Goal: Task Accomplishment & Management: Complete application form

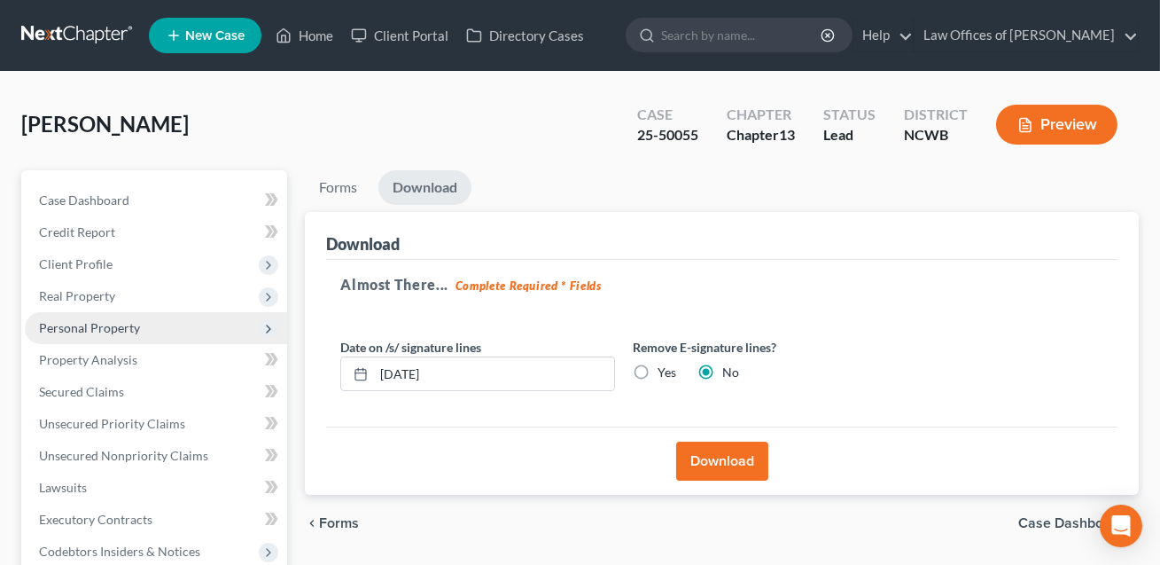
click at [84, 324] on span "Personal Property" at bounding box center [89, 327] width 101 height 15
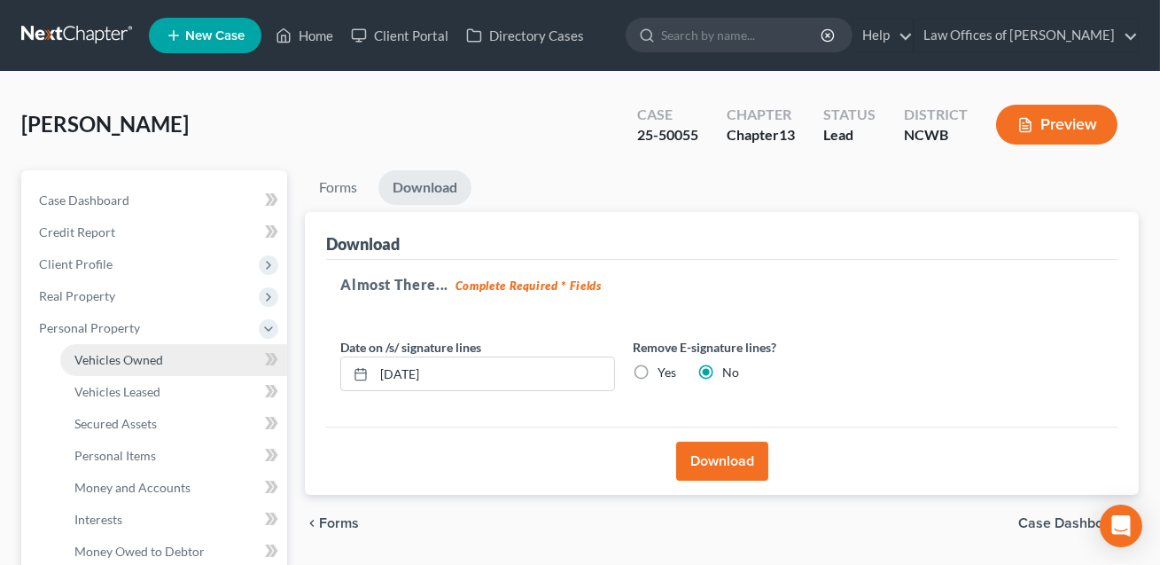
click at [99, 354] on span "Vehicles Owned" at bounding box center [118, 359] width 89 height 15
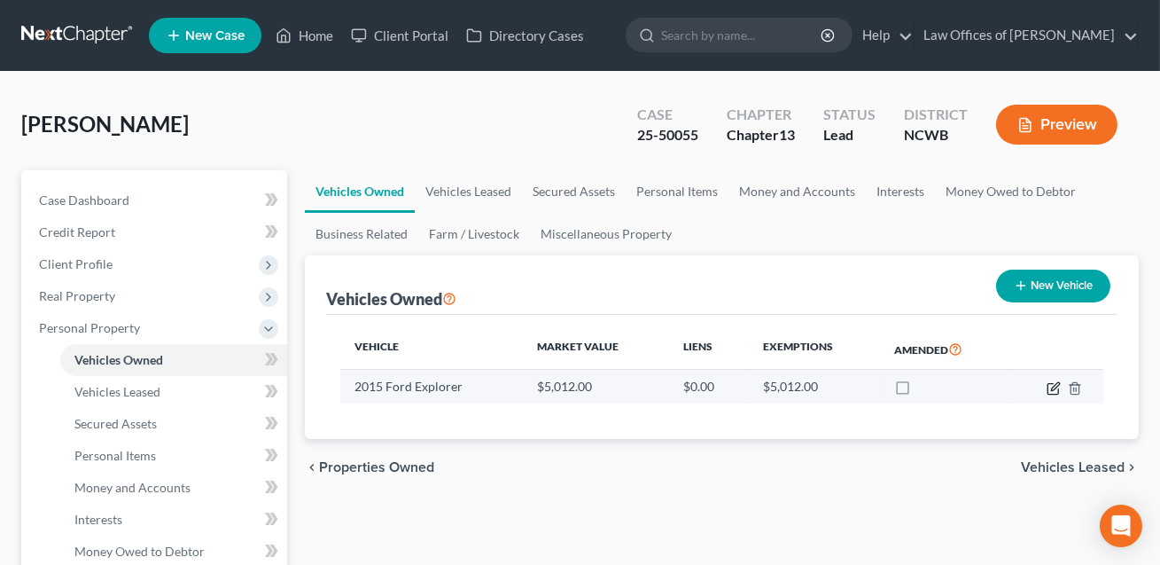
click at [1054, 386] on icon "button" at bounding box center [1054, 388] width 14 height 14
select select "0"
select select "11"
select select "2"
select select "0"
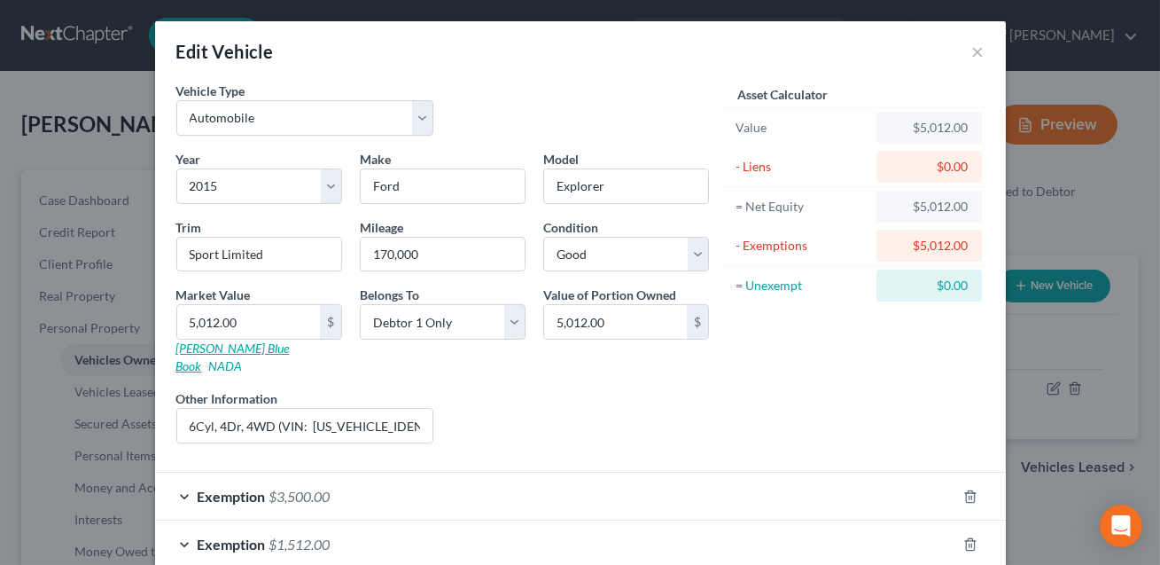
click at [221, 349] on link "[PERSON_NAME] Blue Book" at bounding box center [232, 356] width 113 height 33
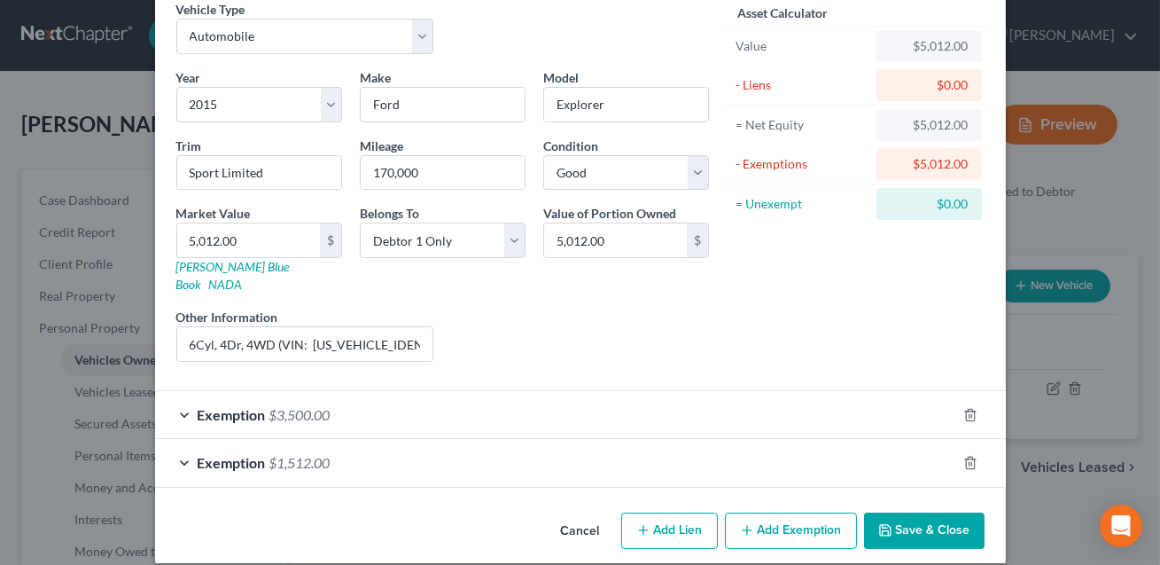
click at [939, 513] on button "Save & Close" at bounding box center [924, 530] width 121 height 37
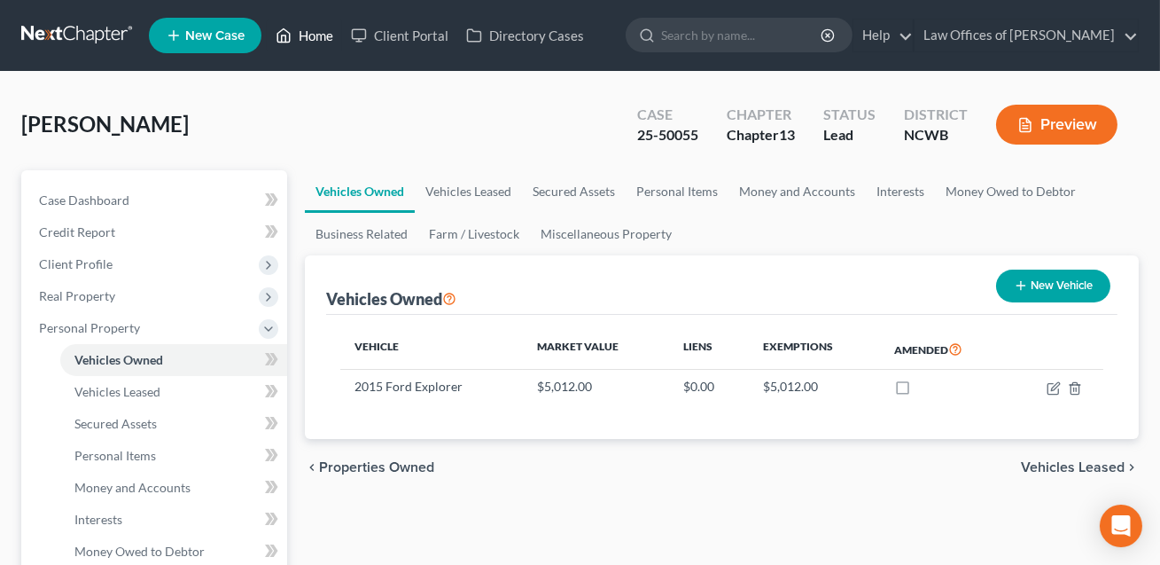
click at [317, 35] on link "Home" at bounding box center [304, 36] width 75 height 32
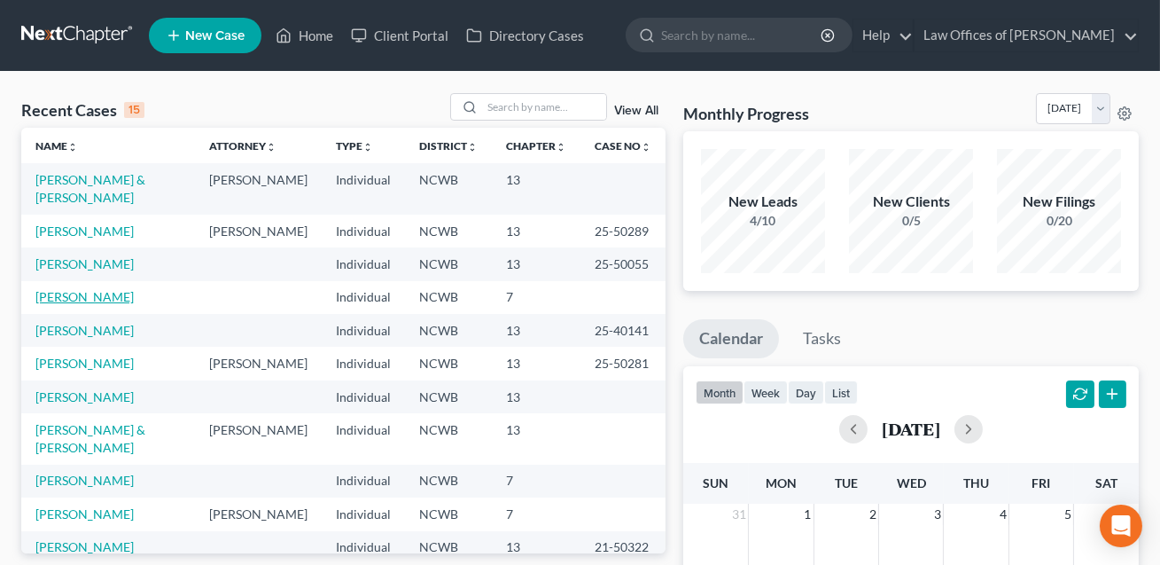
click at [73, 289] on link "[PERSON_NAME]" at bounding box center [84, 296] width 98 height 15
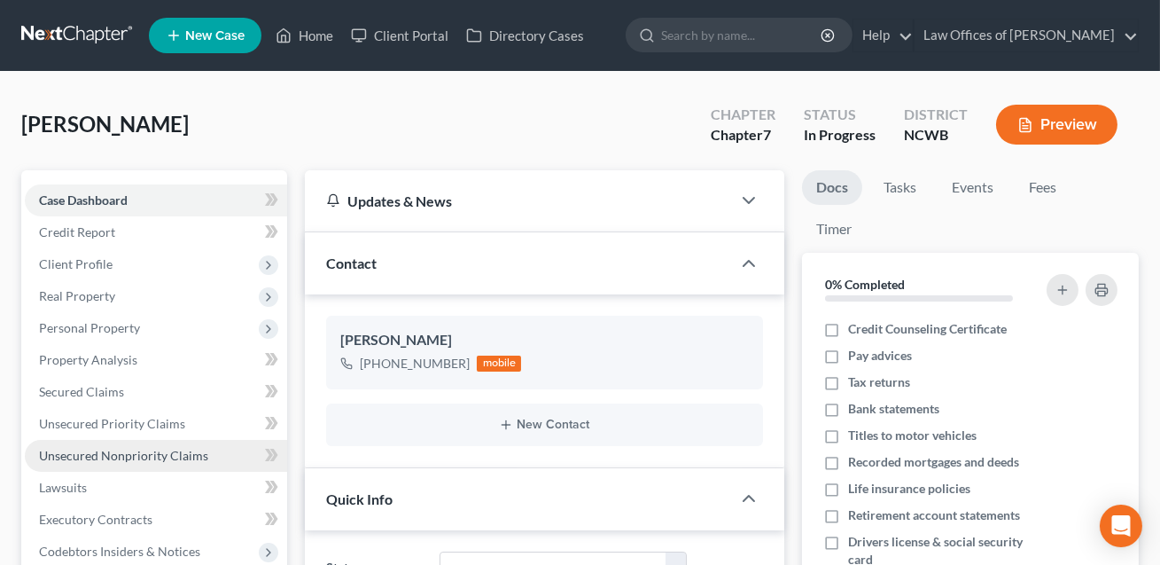
click at [90, 457] on span "Unsecured Nonpriority Claims" at bounding box center [123, 455] width 169 height 15
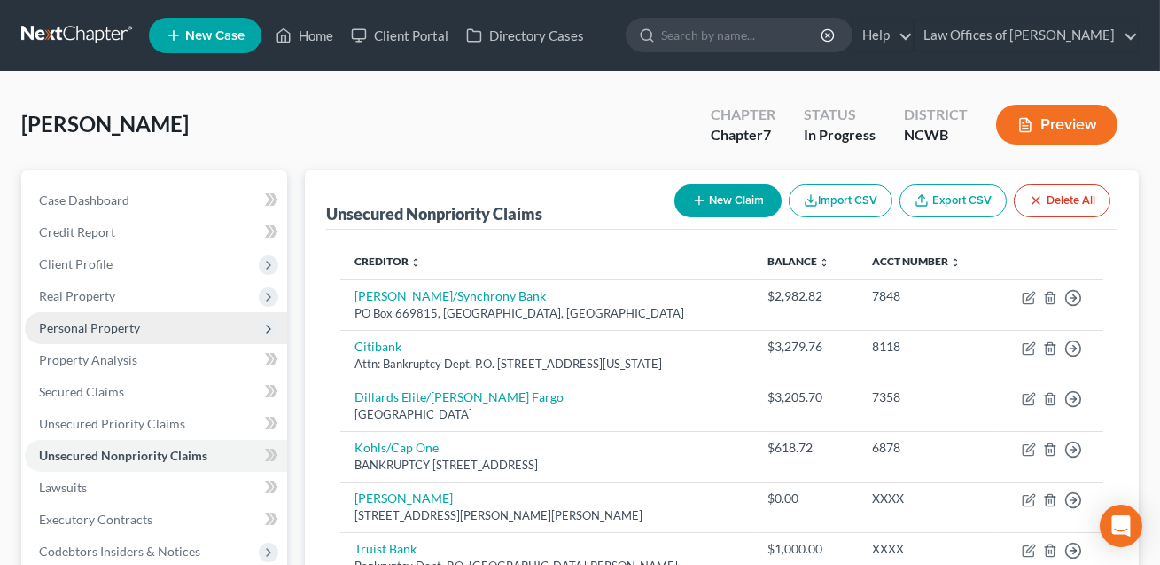
click at [93, 326] on span "Personal Property" at bounding box center [89, 327] width 101 height 15
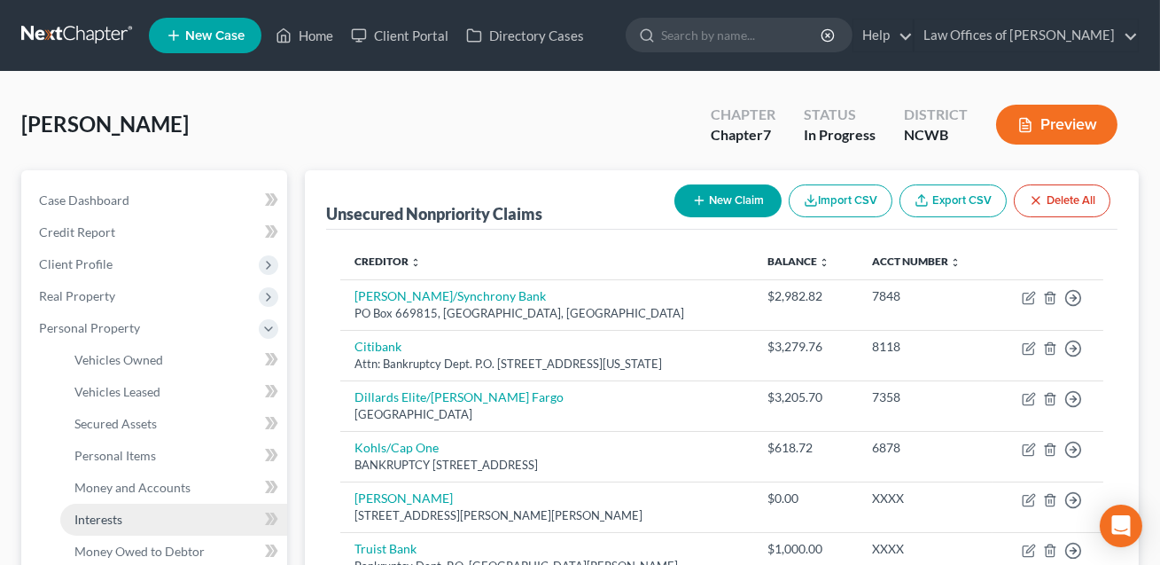
click at [111, 511] on span "Interests" at bounding box center [98, 518] width 48 height 15
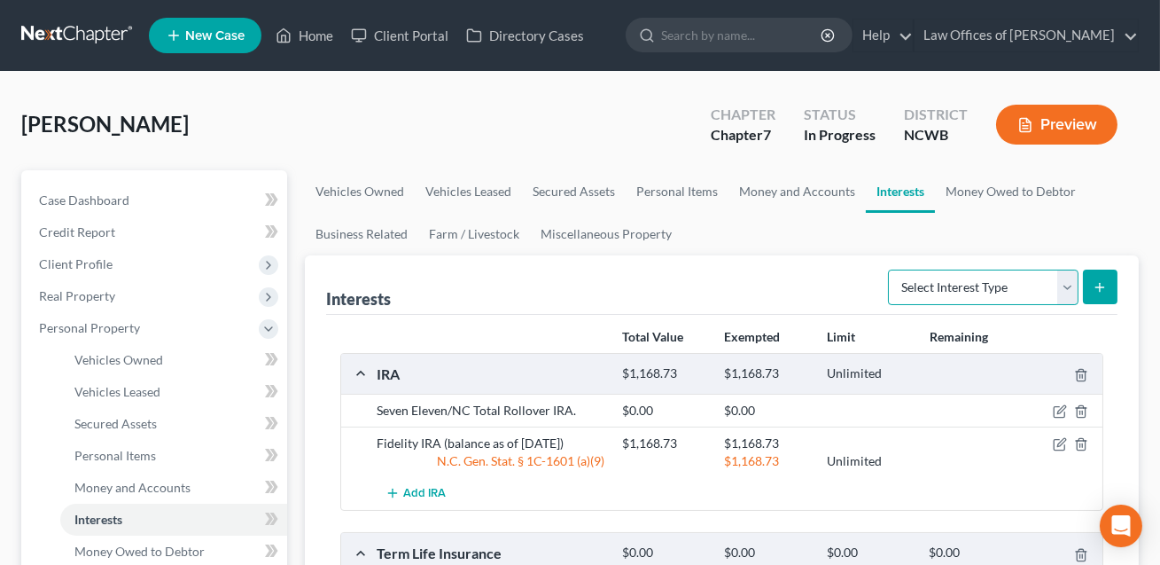
click at [965, 289] on select "Select Interest Type 401K Annuity Bond Education IRA Government Bond Government…" at bounding box center [983, 286] width 191 height 35
select select "401k"
click at [1104, 281] on icon "submit" at bounding box center [1100, 287] width 14 height 14
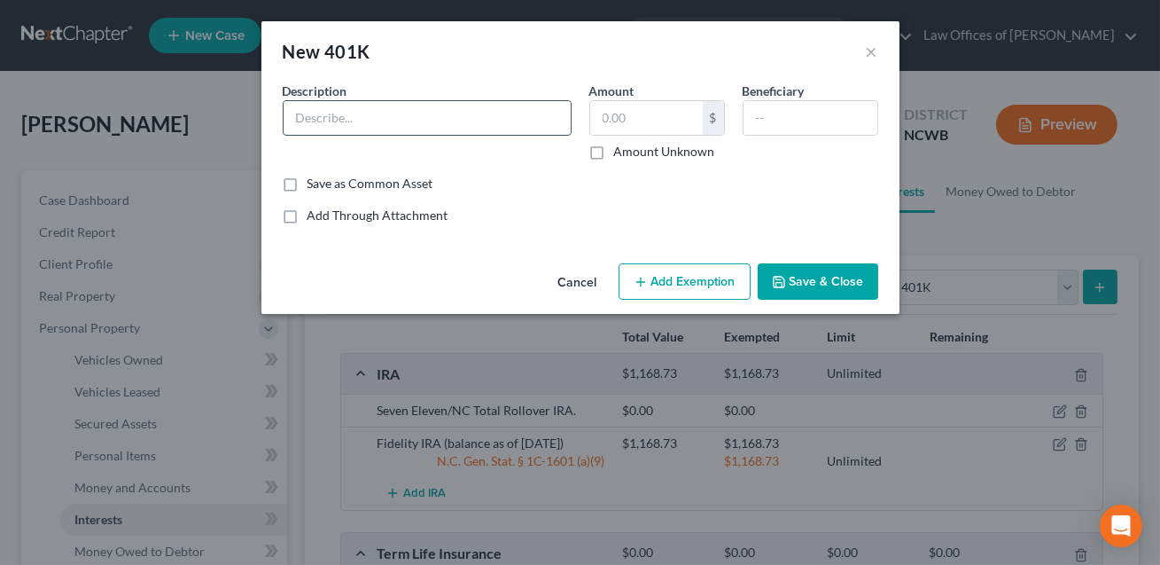
click at [432, 113] on input "text" at bounding box center [427, 118] width 287 height 34
click at [309, 119] on input "Nc Retiement System 401k" at bounding box center [427, 118] width 287 height 34
click at [338, 121] on input "NC Retiement System 401k" at bounding box center [427, 118] width 287 height 34
click at [469, 119] on input "NC Retirement System 401k" at bounding box center [427, 118] width 287 height 34
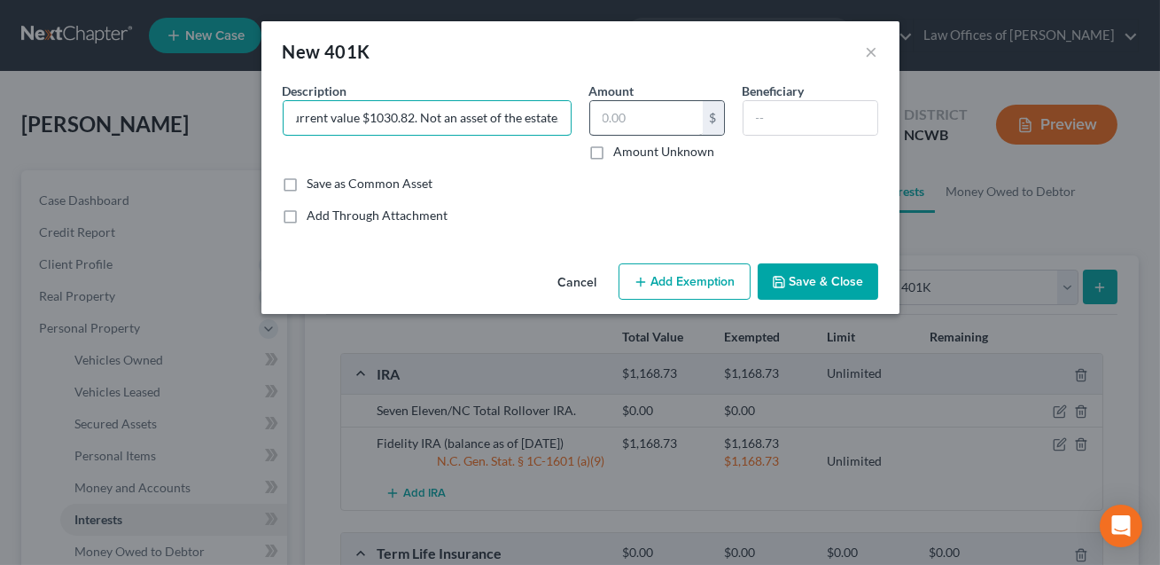
type input "NC Retirement System 401k . Current value $1030.82. Not an asset of the estate."
click at [623, 118] on input "text" at bounding box center [646, 118] width 113 height 34
type input "0.00"
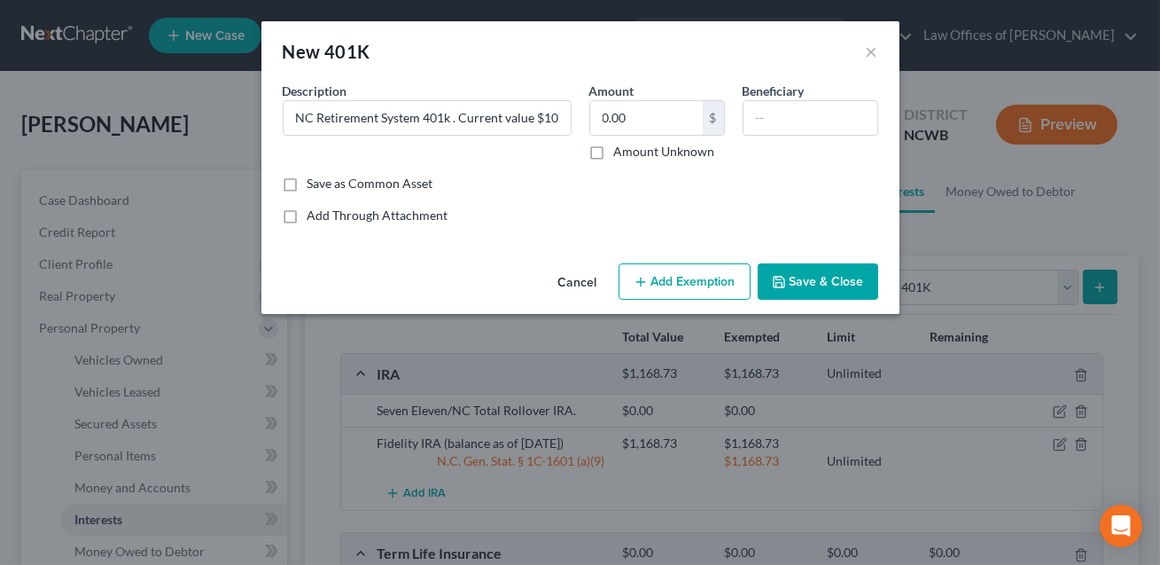
click at [826, 281] on button "Save & Close" at bounding box center [818, 281] width 121 height 37
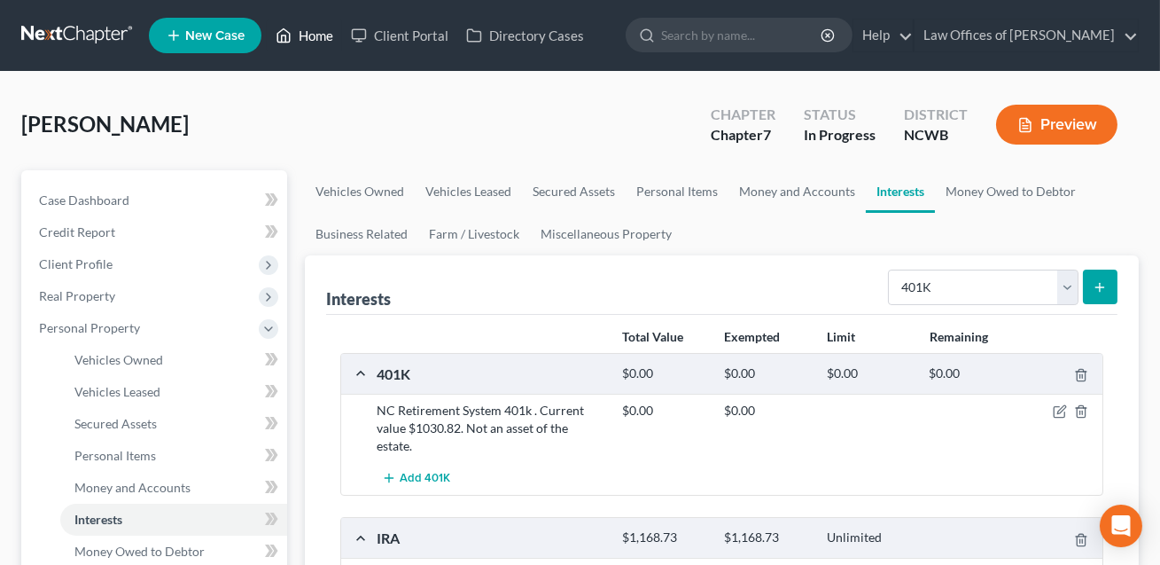
click at [316, 35] on link "Home" at bounding box center [304, 36] width 75 height 32
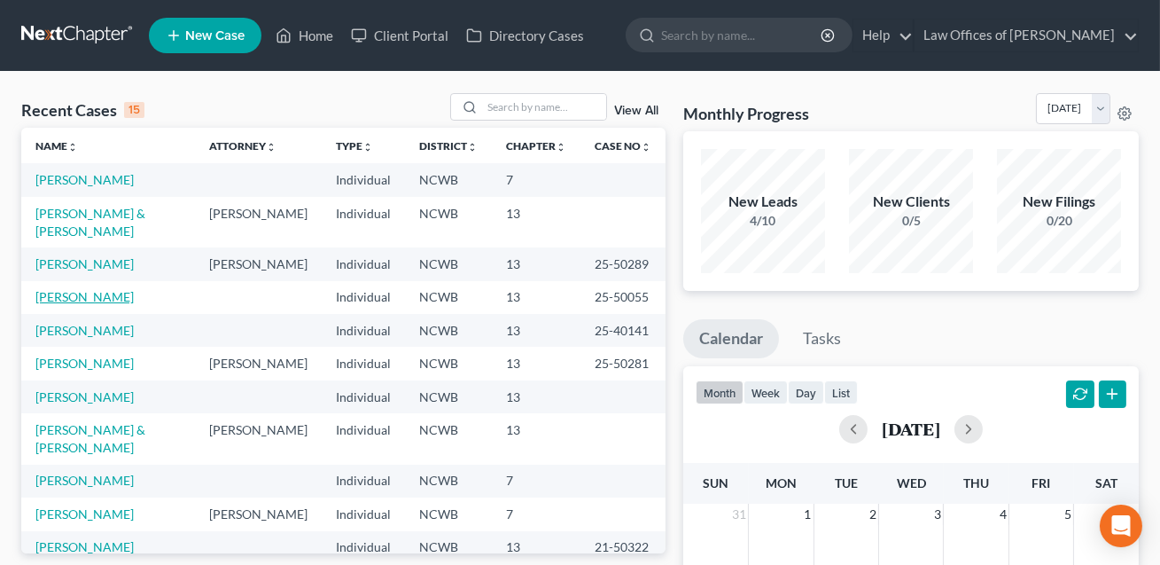
click at [83, 289] on link "[PERSON_NAME]" at bounding box center [84, 296] width 98 height 15
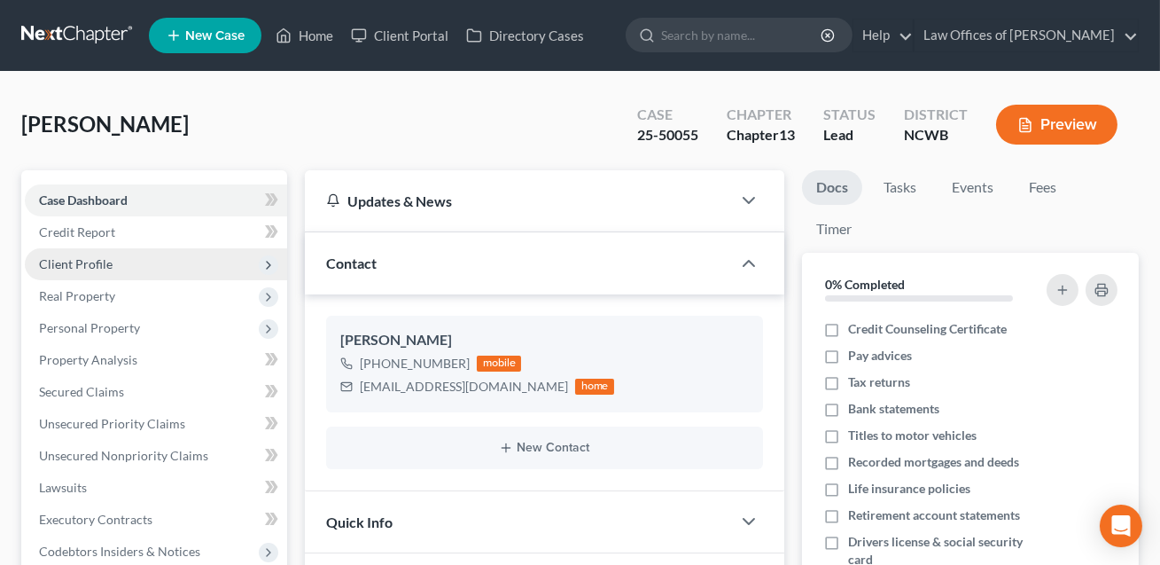
click at [83, 270] on span "Client Profile" at bounding box center [156, 264] width 262 height 32
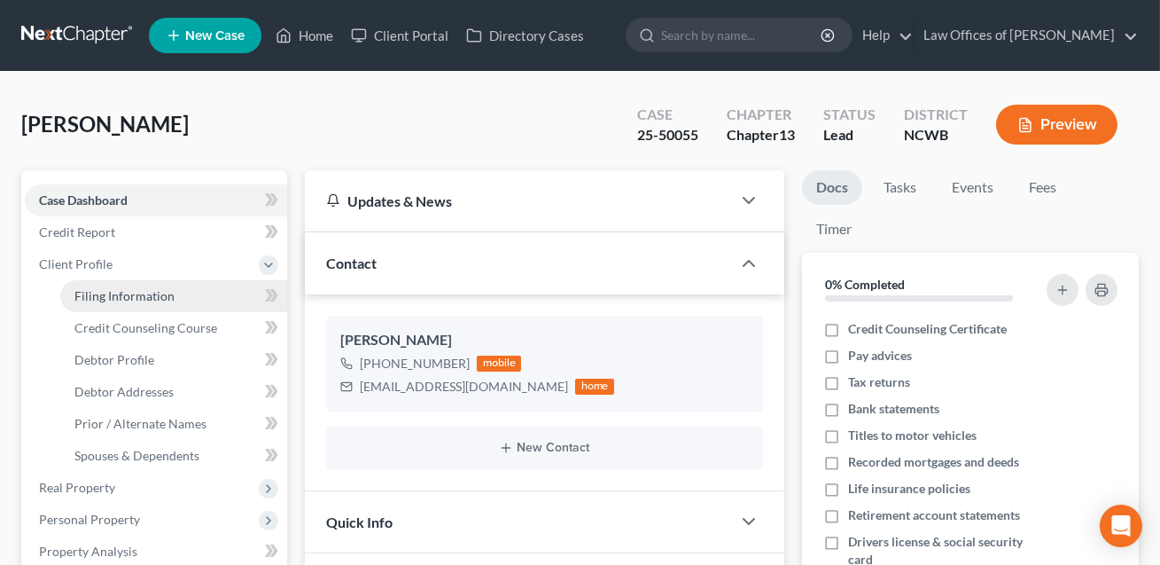
click at [95, 294] on span "Filing Information" at bounding box center [124, 295] width 100 height 15
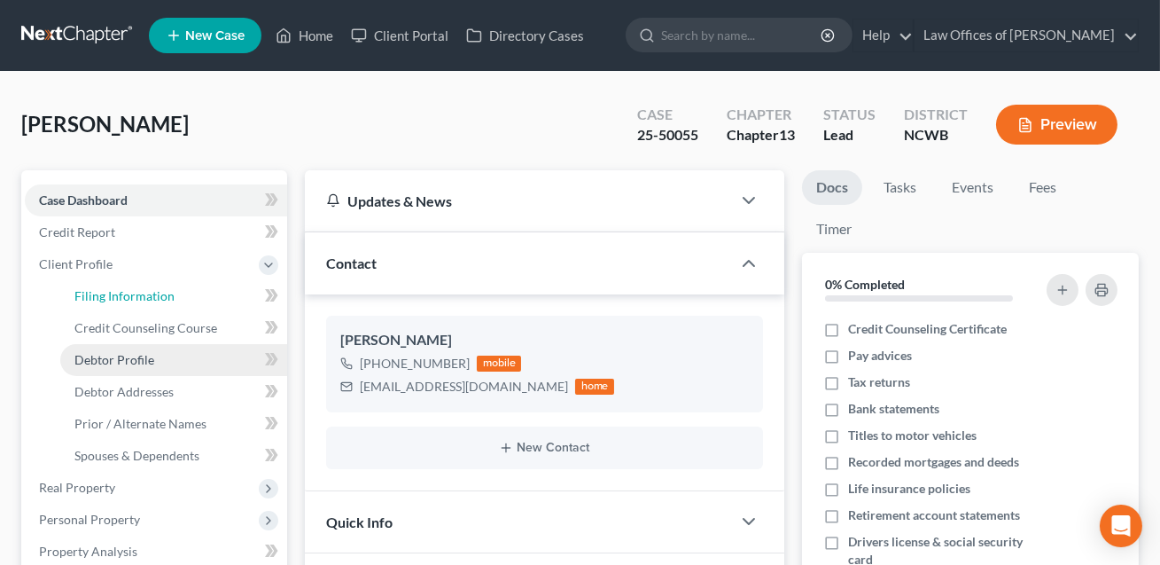
select select "1"
select select "0"
select select "3"
select select "28"
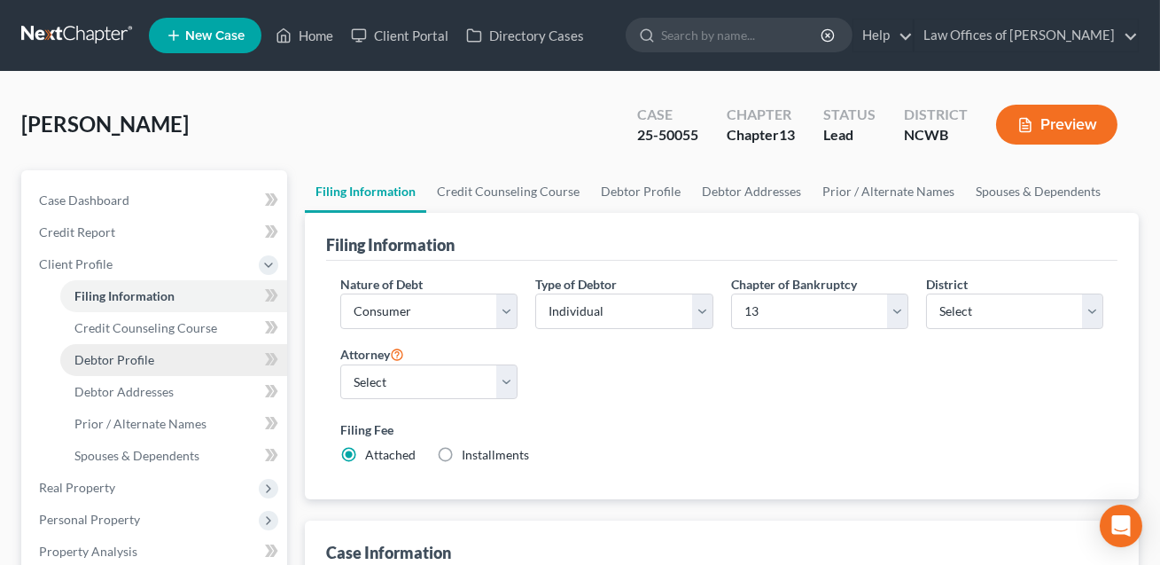
click at [105, 366] on link "Debtor Profile" at bounding box center [173, 360] width 227 height 32
select select "1"
select select "5"
